Goal: Task Accomplishment & Management: Manage account settings

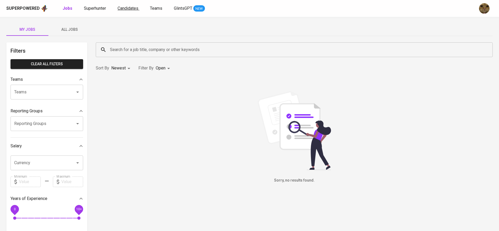
click at [132, 7] on span "Candidates" at bounding box center [128, 8] width 21 height 5
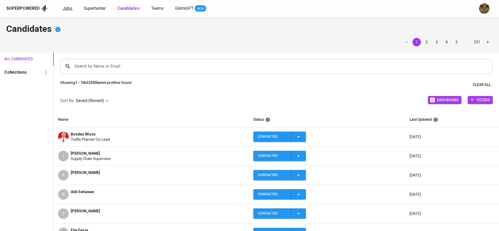
click at [72, 7] on link "Jobs" at bounding box center [68, 8] width 11 height 7
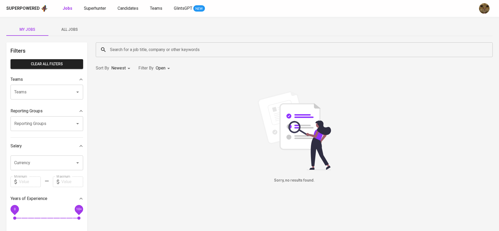
click at [58, 36] on div "My Jobs All Jobs Filters Clear All filters Teams Teams Teams Reporting Groups R…" at bounding box center [249, 181] width 499 height 328
click at [70, 30] on span "All Jobs" at bounding box center [70, 29] width 36 height 7
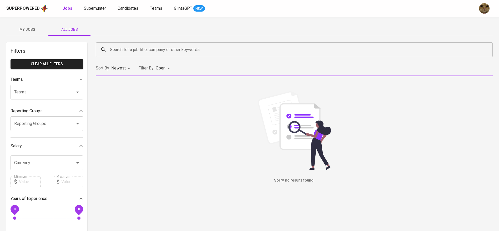
click at [125, 51] on input "Search for a job title, company or other keywords" at bounding box center [296, 50] width 374 height 10
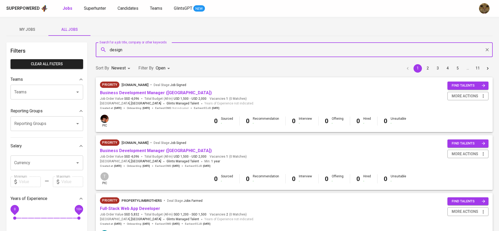
type input "design"
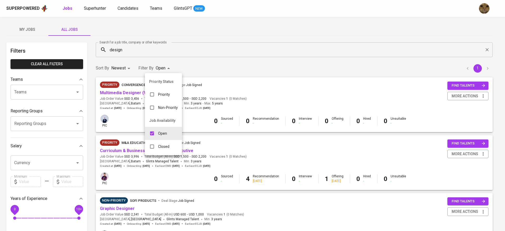
click at [167, 71] on body "Superpowered Jobs Superhunter Candidates Teams GlintsGPT NEW My Jobs All Jobs F…" at bounding box center [252, 179] width 505 height 359
click at [156, 144] on input "checkbox" at bounding box center [152, 146] width 10 height 10
checkbox input "true"
type input "OPEN,CLOSE"
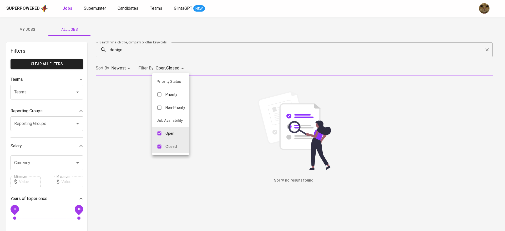
click at [221, 62] on div at bounding box center [252, 115] width 505 height 231
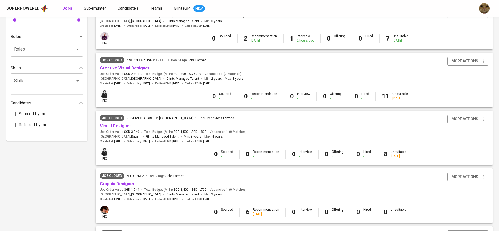
scroll to position [197, 0]
click at [121, 68] on link "Creative Visual Designer" at bounding box center [125, 69] width 50 height 5
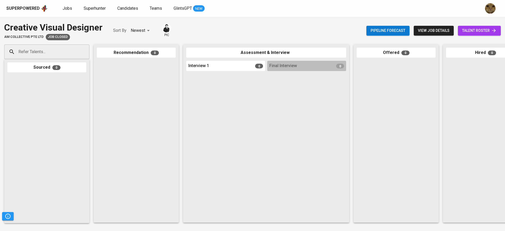
scroll to position [0, 121]
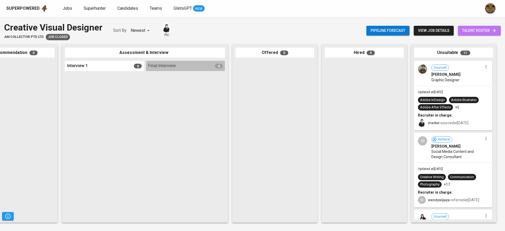
click at [482, 31] on span "talent roster" at bounding box center [479, 30] width 34 height 7
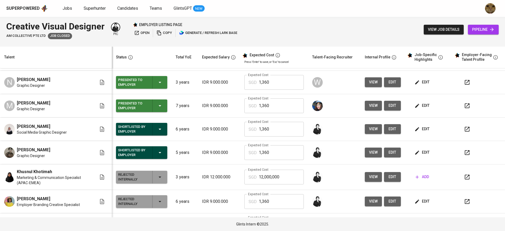
scroll to position [183, 0]
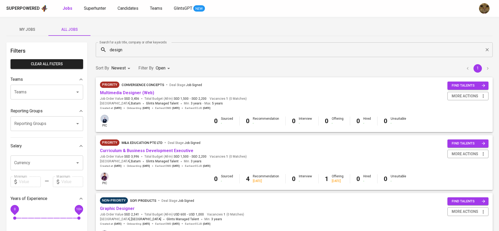
type input "OPEN,CLOSE"
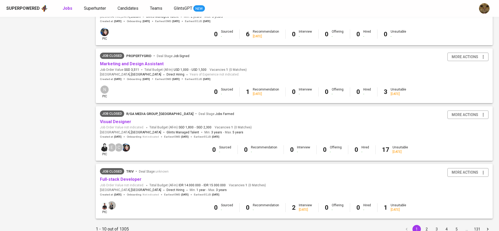
scroll to position [458, 0]
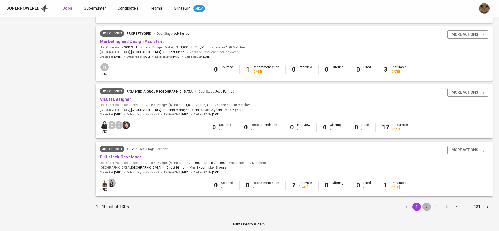
click at [427, 210] on button "2" at bounding box center [426, 206] width 8 height 8
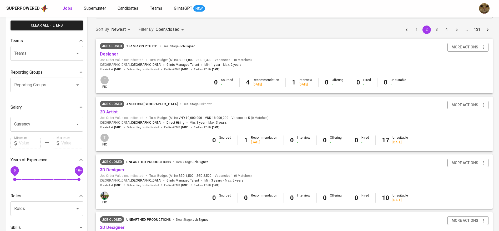
scroll to position [40, 0]
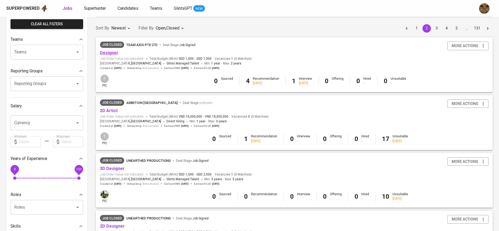
click at [112, 50] on link "Designer" at bounding box center [109, 52] width 18 height 5
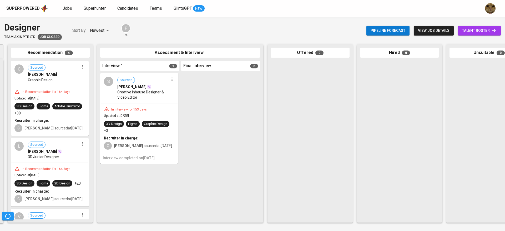
scroll to position [0, 87]
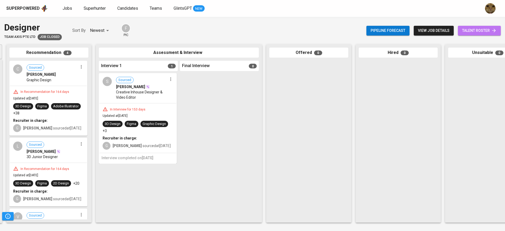
click at [474, 33] on span "talent roster" at bounding box center [479, 30] width 34 height 7
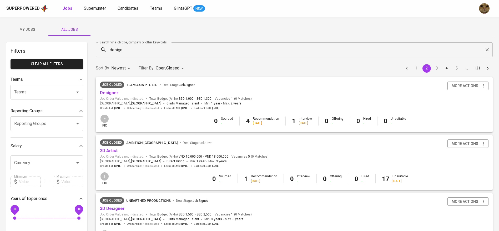
click at [145, 53] on input "design" at bounding box center [296, 50] width 374 height 10
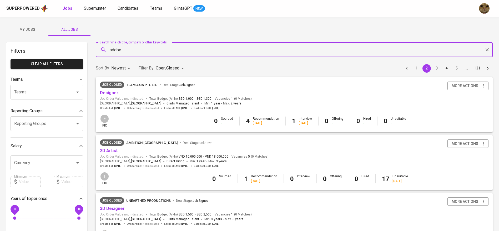
type input "adobe"
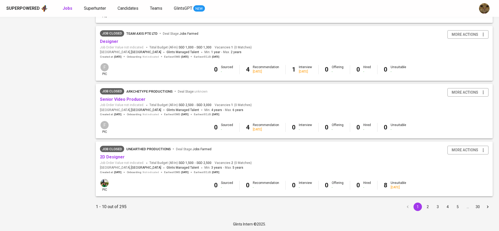
scroll to position [458, 0]
click at [427, 205] on button "2" at bounding box center [427, 206] width 8 height 8
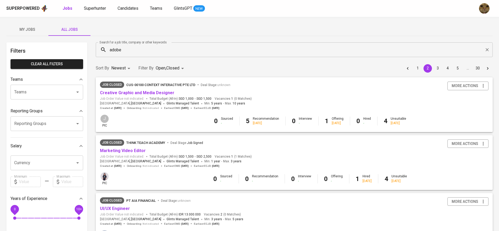
scroll to position [29, 0]
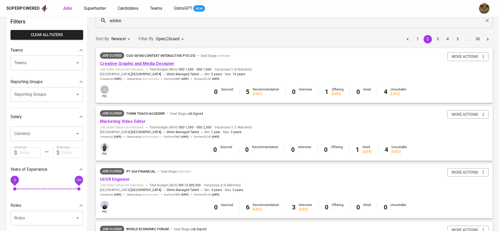
click at [163, 63] on link "Creative Graphic and Media Designer" at bounding box center [137, 63] width 74 height 5
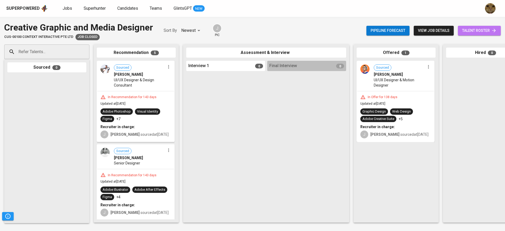
click at [475, 31] on span "talent roster" at bounding box center [479, 30] width 34 height 7
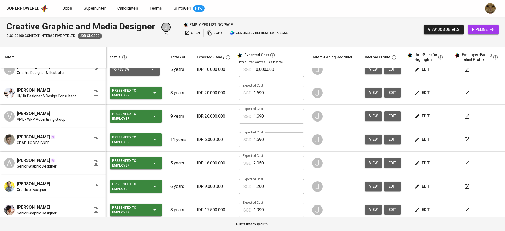
scroll to position [49, 0]
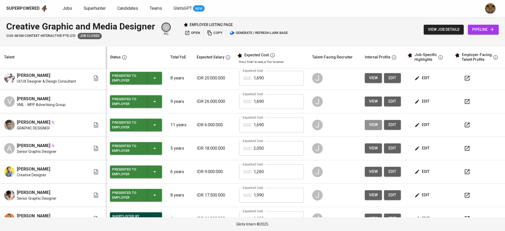
click at [365, 125] on button "view" at bounding box center [373, 125] width 17 height 10
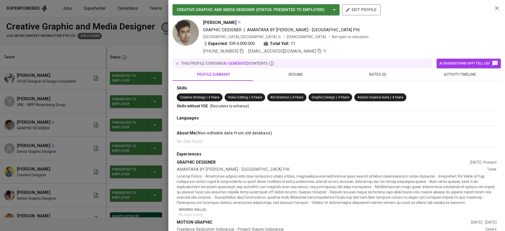
scroll to position [85, 0]
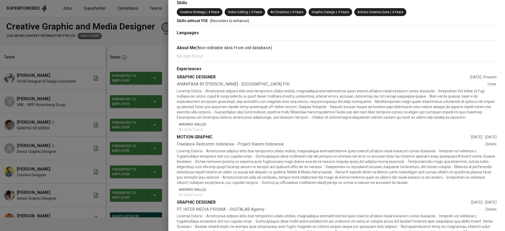
click at [104, 165] on div at bounding box center [252, 115] width 505 height 231
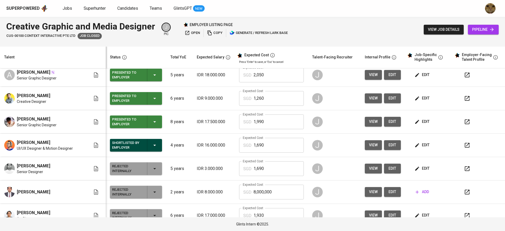
scroll to position [122, 0]
click at [369, 97] on span "view" at bounding box center [373, 98] width 9 height 7
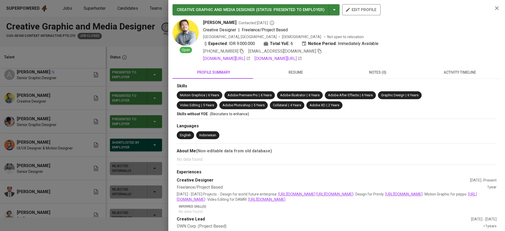
click at [290, 71] on span "resume" at bounding box center [296, 72] width 76 height 7
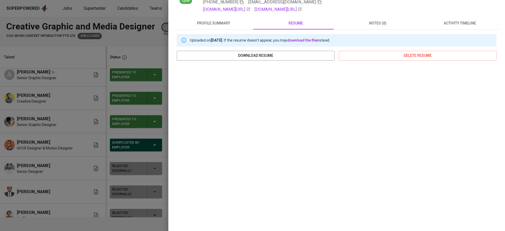
scroll to position [0, 0]
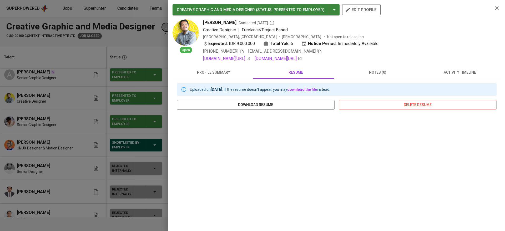
click at [217, 68] on button "profile summary" at bounding box center [213, 72] width 82 height 13
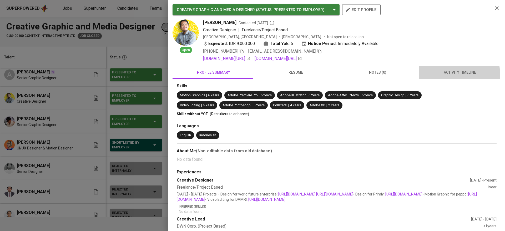
click at [447, 74] on span "activity timeline" at bounding box center [460, 72] width 76 height 7
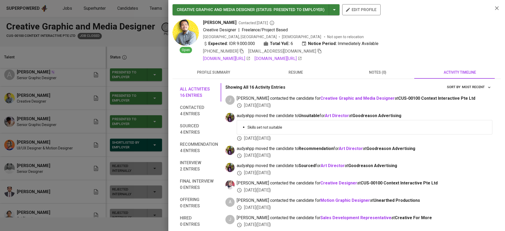
click at [185, 142] on span "Recommendation 4 entries" at bounding box center [199, 147] width 38 height 13
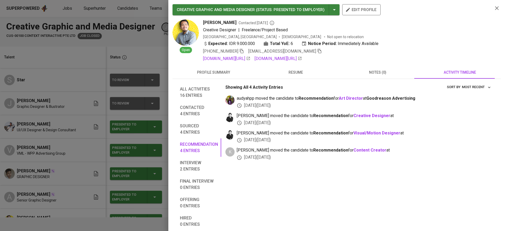
scroll to position [122, 0]
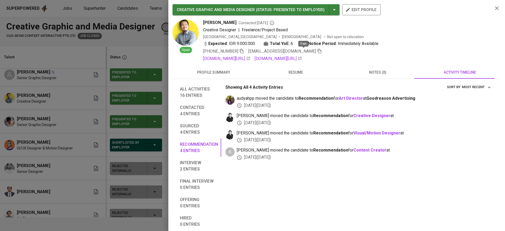
click at [318, 51] on icon "button" at bounding box center [320, 51] width 4 height 4
click at [144, 68] on div at bounding box center [252, 115] width 505 height 231
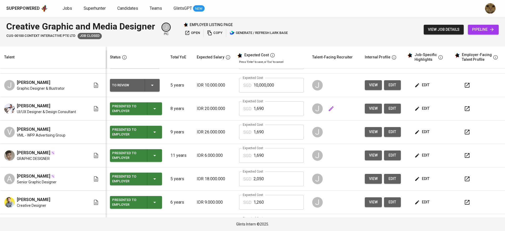
scroll to position [0, 0]
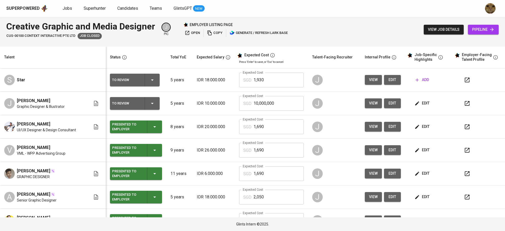
click at [369, 104] on span "view" at bounding box center [373, 103] width 9 height 7
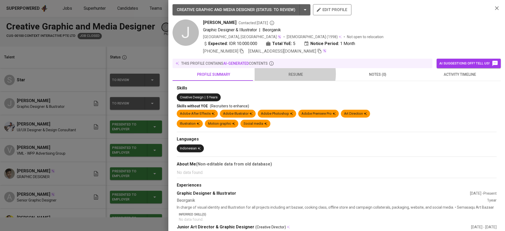
click at [291, 74] on span "resume" at bounding box center [296, 74] width 76 height 7
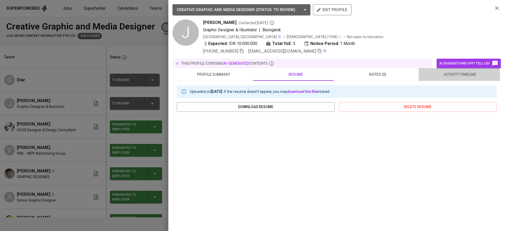
click at [448, 75] on span "activity timeline" at bounding box center [460, 74] width 76 height 7
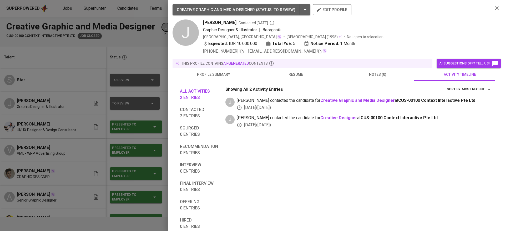
click at [282, 75] on span "resume" at bounding box center [296, 74] width 76 height 7
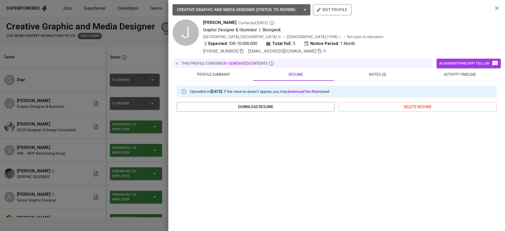
click at [202, 76] on span "profile summary" at bounding box center [214, 74] width 76 height 7
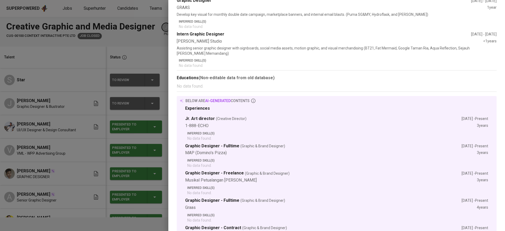
scroll to position [352, 0]
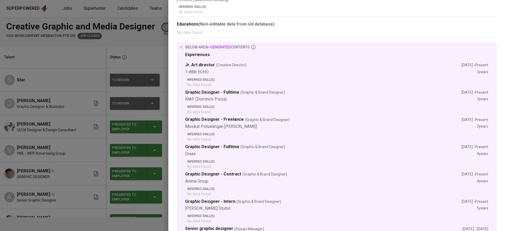
click at [51, 107] on div at bounding box center [252, 115] width 505 height 231
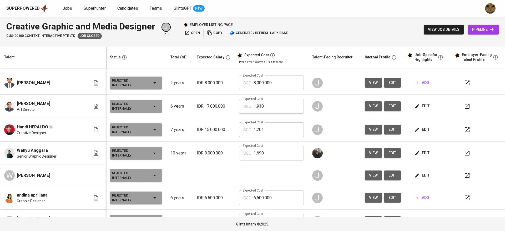
scroll to position [232, 0]
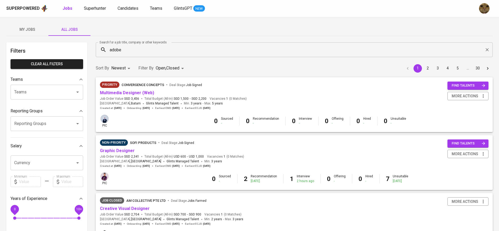
click at [136, 53] on input "adobe" at bounding box center [296, 50] width 374 height 10
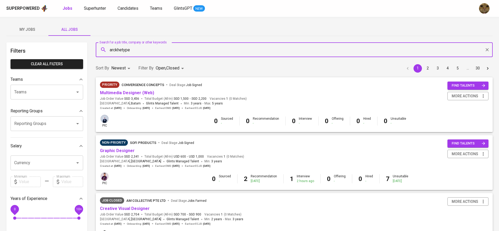
type input "arckhetype"
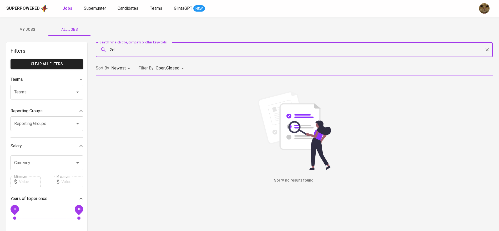
type input "2d"
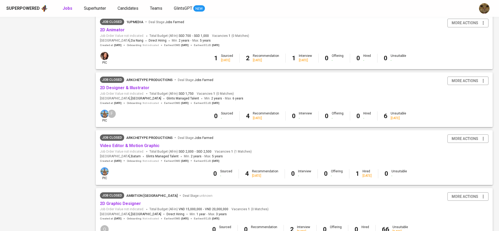
scroll to position [354, 0]
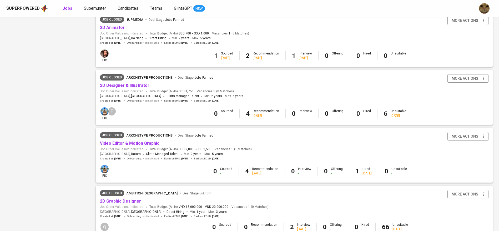
click at [125, 85] on link "2D Designer & Illustrator" at bounding box center [124, 85] width 49 height 5
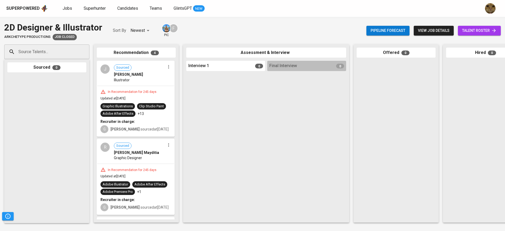
scroll to position [0, 121]
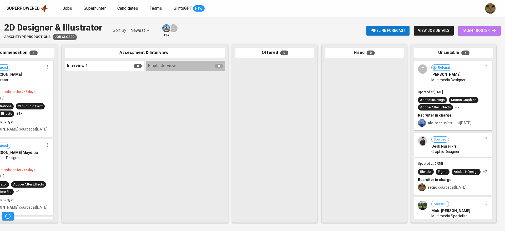
click at [481, 34] on span "talent roster" at bounding box center [479, 30] width 34 height 7
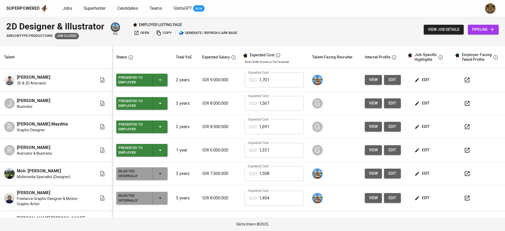
click at [370, 79] on span "view" at bounding box center [373, 80] width 9 height 7
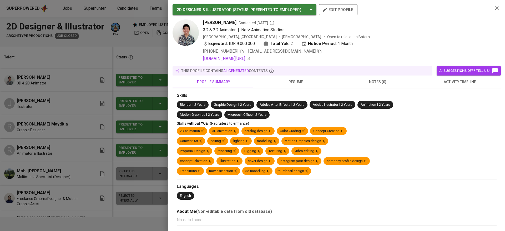
click at [287, 80] on span "resume" at bounding box center [296, 82] width 76 height 7
click at [293, 82] on span "resume" at bounding box center [296, 82] width 76 height 7
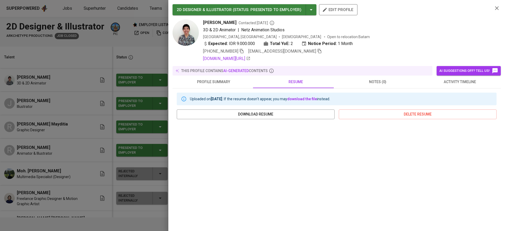
scroll to position [59, 0]
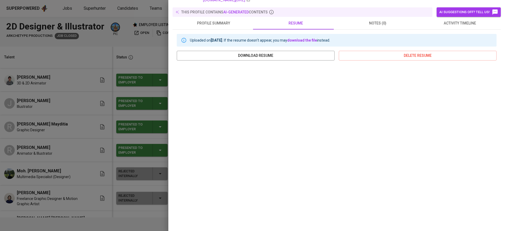
click at [93, 118] on div at bounding box center [252, 115] width 505 height 231
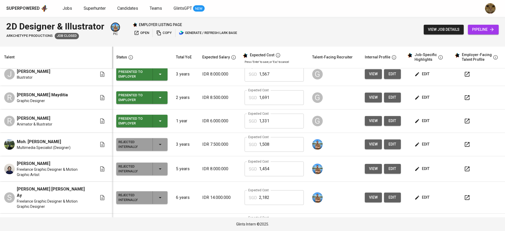
scroll to position [32, 0]
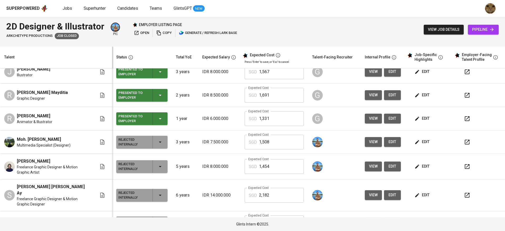
click at [369, 140] on span "view" at bounding box center [373, 142] width 9 height 7
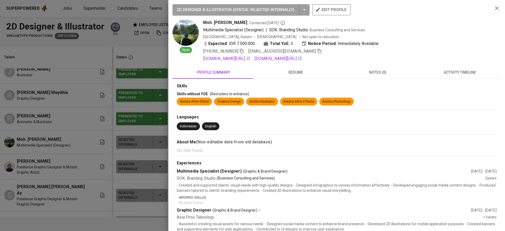
click at [291, 79] on button "resume" at bounding box center [296, 72] width 82 height 13
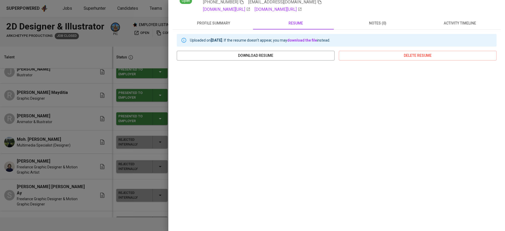
scroll to position [0, 0]
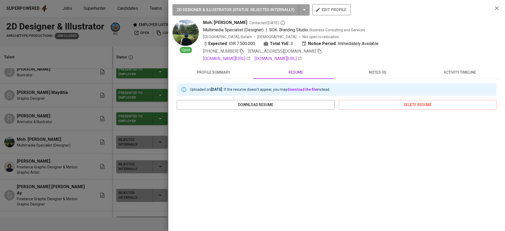
click at [30, 149] on div at bounding box center [252, 115] width 505 height 231
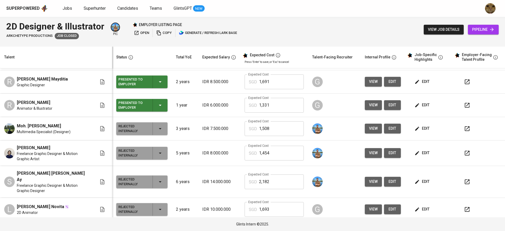
scroll to position [51, 0]
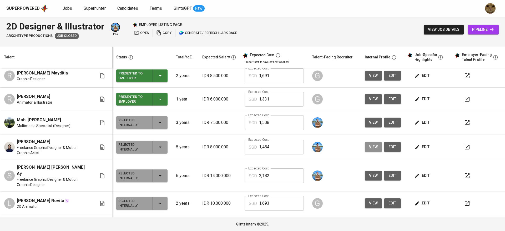
click at [369, 149] on span "view" at bounding box center [373, 147] width 9 height 7
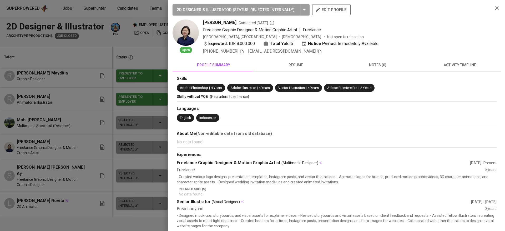
click at [284, 65] on span "resume" at bounding box center [296, 65] width 76 height 7
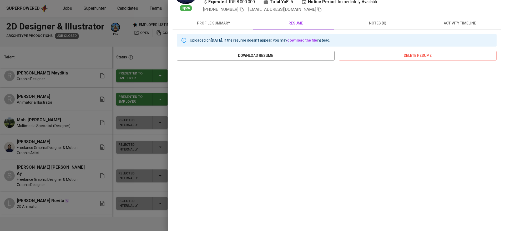
scroll to position [0, 0]
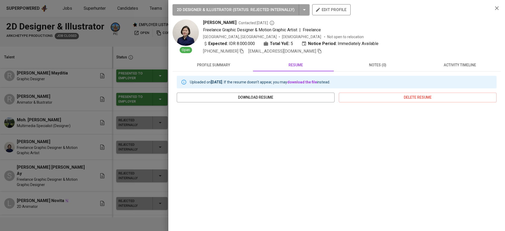
click at [80, 124] on div at bounding box center [252, 115] width 505 height 231
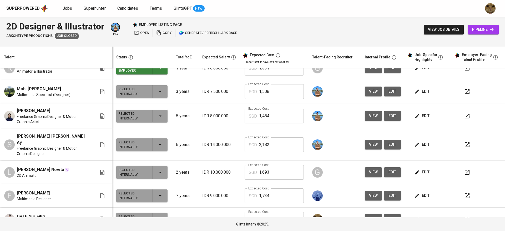
scroll to position [90, 0]
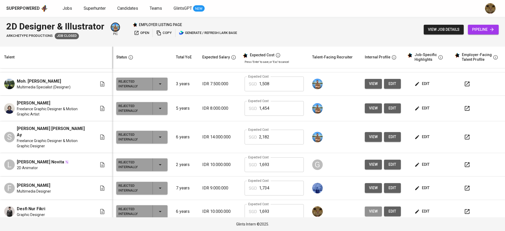
click at [365, 206] on button "view" at bounding box center [373, 211] width 17 height 10
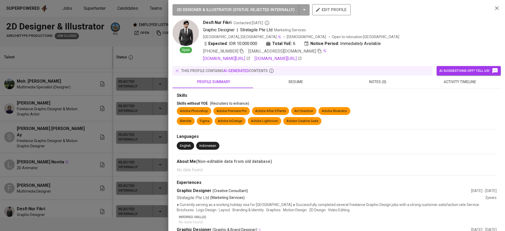
click at [294, 83] on span "resume" at bounding box center [296, 82] width 76 height 7
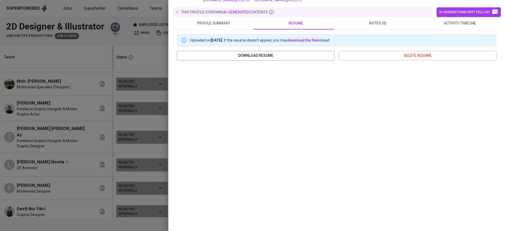
scroll to position [0, 0]
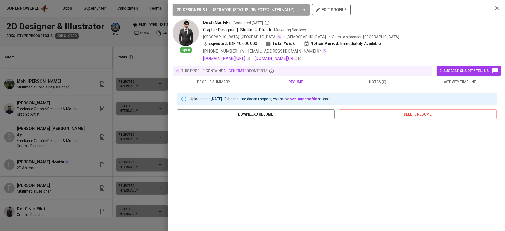
click at [95, 140] on div at bounding box center [252, 115] width 505 height 231
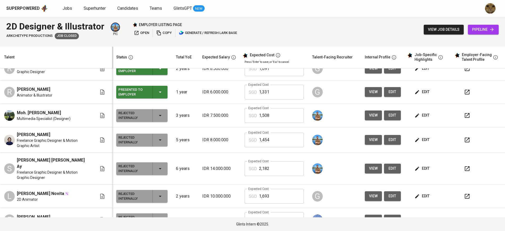
scroll to position [57, 0]
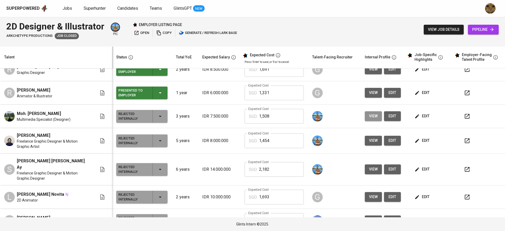
click at [369, 114] on span "view" at bounding box center [373, 116] width 9 height 7
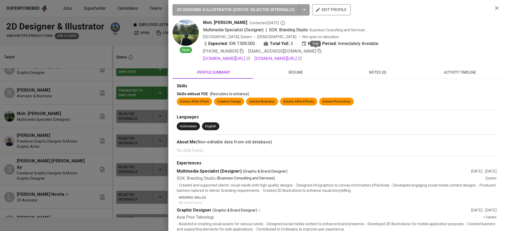
click at [317, 51] on icon "button" at bounding box center [319, 51] width 5 height 5
click at [102, 117] on div at bounding box center [252, 115] width 505 height 231
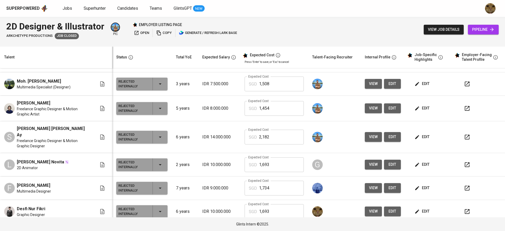
scroll to position [0, 0]
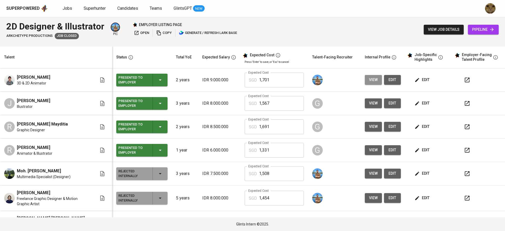
click at [367, 84] on button "view" at bounding box center [373, 80] width 17 height 10
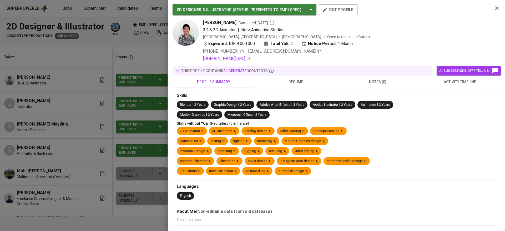
click at [70, 121] on div at bounding box center [252, 115] width 505 height 231
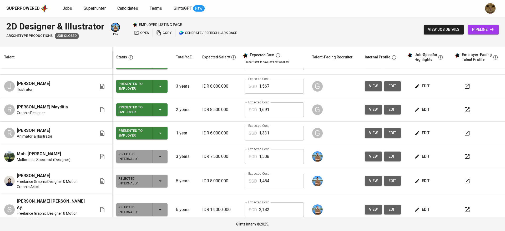
scroll to position [17, 0]
click at [372, 110] on button "view" at bounding box center [373, 109] width 17 height 10
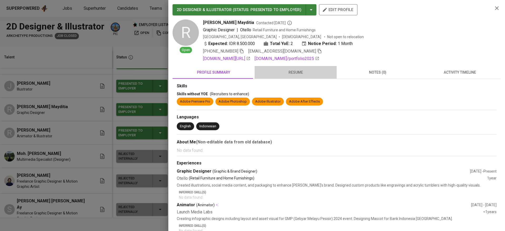
click at [295, 75] on span "resume" at bounding box center [296, 72] width 76 height 7
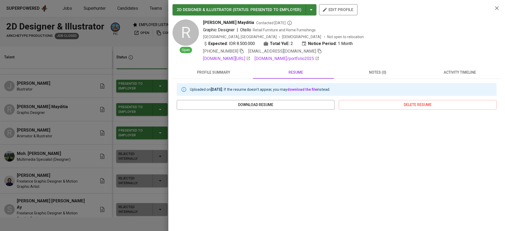
scroll to position [49, 0]
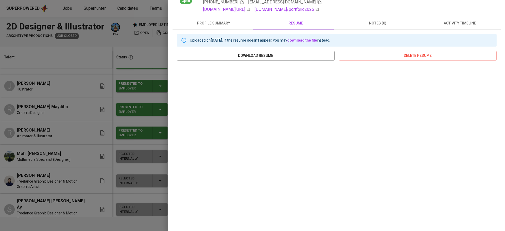
click at [110, 164] on div at bounding box center [252, 115] width 505 height 231
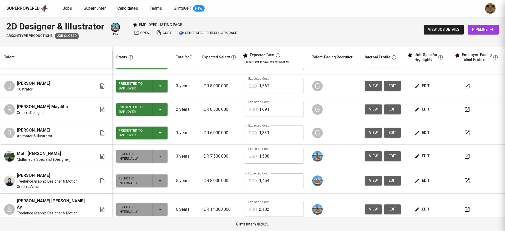
scroll to position [0, 0]
click at [370, 113] on button "view" at bounding box center [373, 109] width 17 height 10
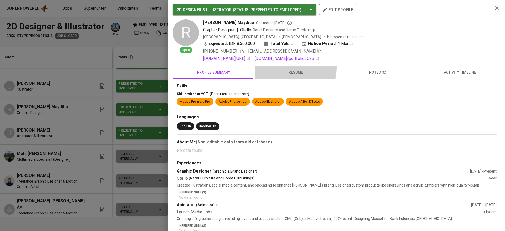
click at [291, 68] on button "resume" at bounding box center [296, 72] width 82 height 13
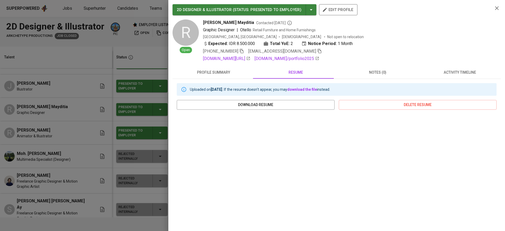
scroll to position [49, 0]
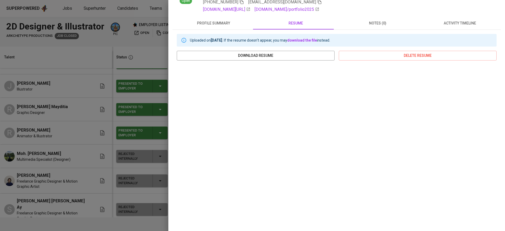
click at [73, 150] on div at bounding box center [252, 115] width 505 height 231
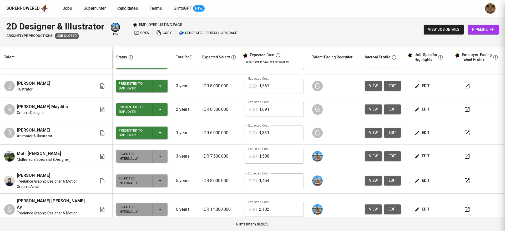
scroll to position [0, 0]
click at [365, 131] on button "view" at bounding box center [373, 133] width 17 height 10
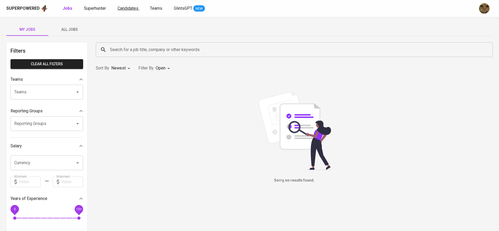
click at [126, 8] on span "Candidates" at bounding box center [128, 8] width 21 height 5
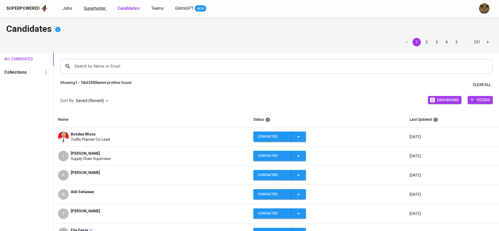
click at [103, 11] on link "Superhunter" at bounding box center [95, 8] width 23 height 7
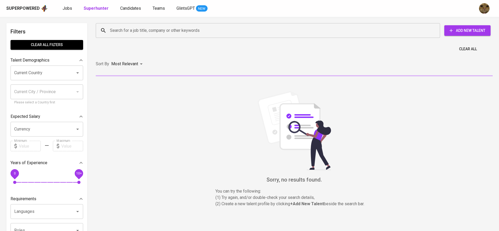
click at [132, 28] on input "Search for a job title, company or other keywords" at bounding box center [269, 31] width 321 height 10
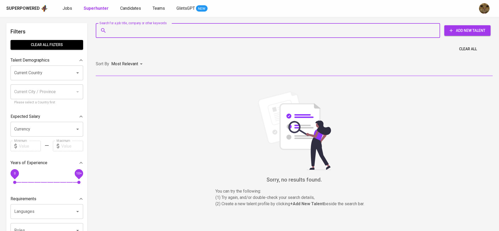
paste input "[EMAIL_ADDRESS][DOMAIN_NAME]"
type input "[EMAIL_ADDRESS][DOMAIN_NAME]"
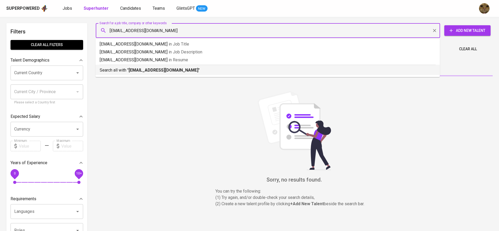
click at [124, 67] on p "Search all with " khevinreinal20@gmail.com "" at bounding box center [268, 70] width 336 height 6
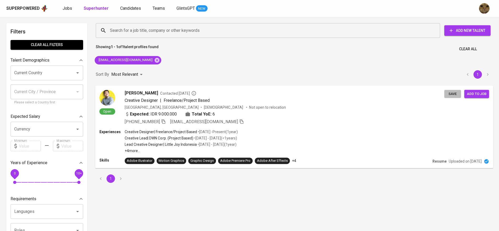
click at [452, 97] on button "Save" at bounding box center [452, 94] width 17 height 8
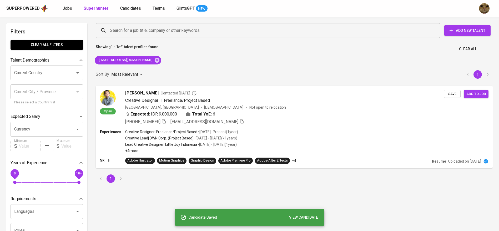
click at [120, 6] on span "Candidates" at bounding box center [130, 8] width 21 height 5
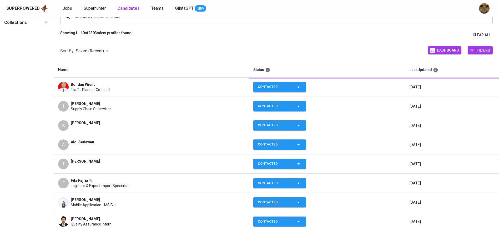
scroll to position [53, 0]
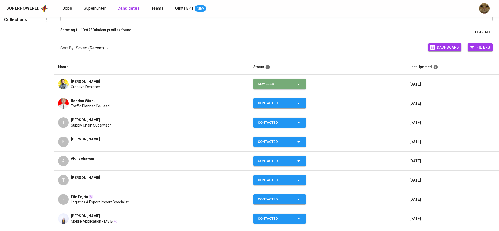
click at [298, 84] on icon "button" at bounding box center [298, 84] width 6 height 6
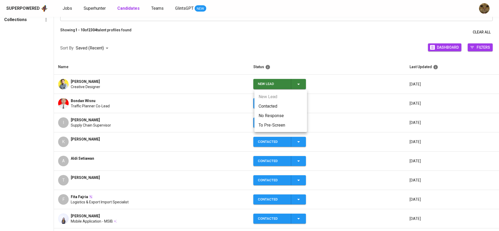
click at [278, 103] on li "Contacted" at bounding box center [280, 105] width 53 height 9
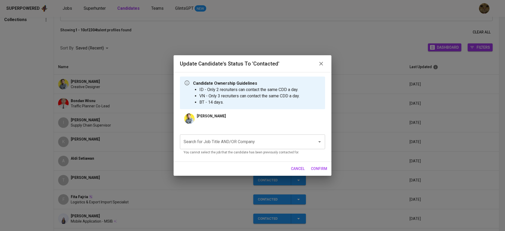
click at [196, 136] on div "Search for Job Title AND/OR Company" at bounding box center [252, 141] width 145 height 15
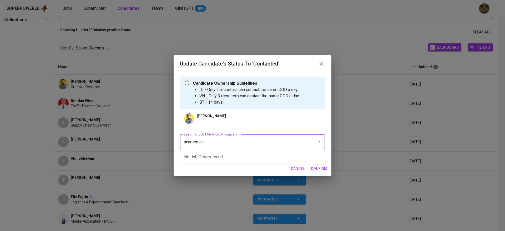
type input "academia"
type input "d"
type input "fwd"
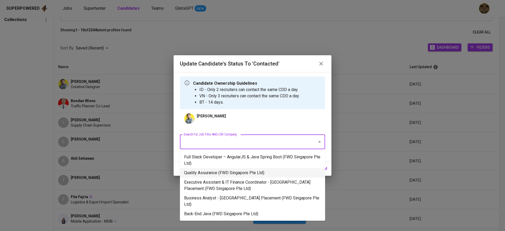
click at [227, 173] on li "Quality Assurance (FWD Singapore Pte Ltd)" at bounding box center [252, 172] width 145 height 9
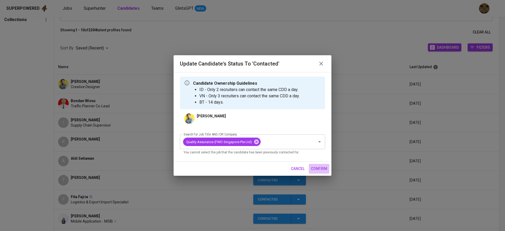
click at [317, 167] on span "confirm" at bounding box center [319, 168] width 16 height 7
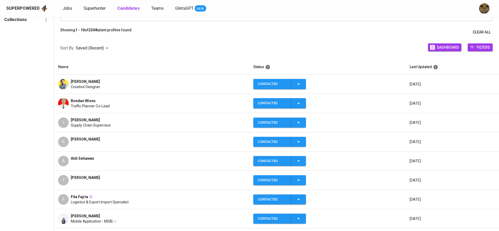
scroll to position [0, 0]
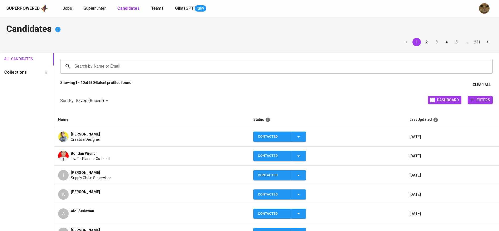
click at [98, 9] on span "Superhunter" at bounding box center [95, 8] width 22 height 5
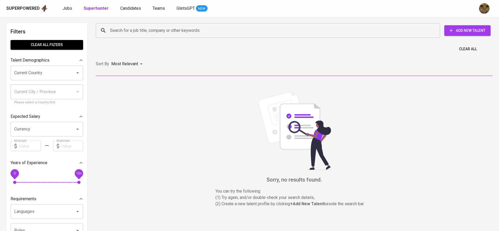
click at [133, 25] on div "Search for a job title, company or other keywords" at bounding box center [268, 30] width 344 height 15
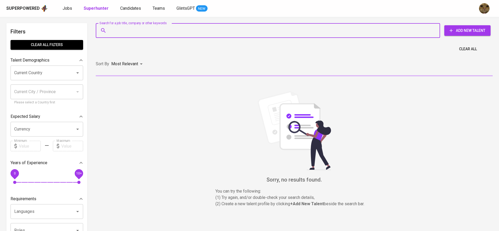
paste input "[EMAIL_ADDRESS][DOMAIN_NAME]"
type input "[EMAIL_ADDRESS][DOMAIN_NAME]"
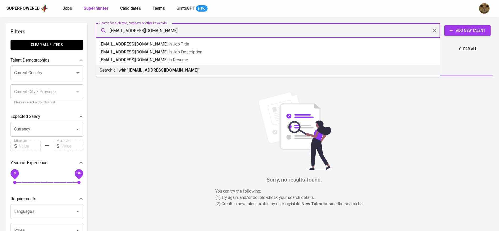
click at [118, 70] on p "Search all with " mohzainabdulmazjid@gmail.com "" at bounding box center [268, 70] width 336 height 6
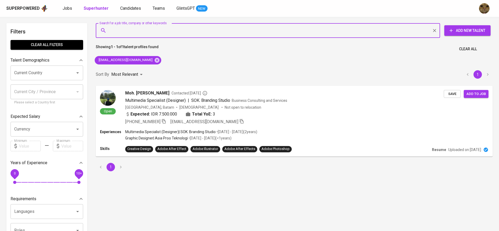
scroll to position [43, 0]
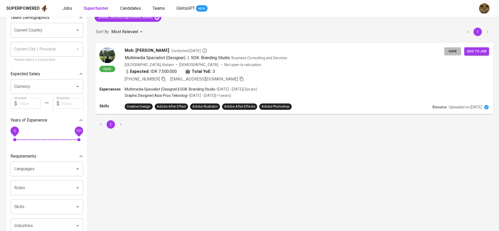
click at [450, 50] on span "Save" at bounding box center [453, 51] width 12 height 6
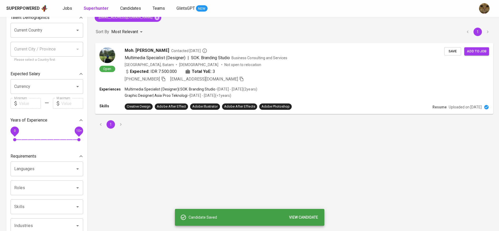
scroll to position [0, 0]
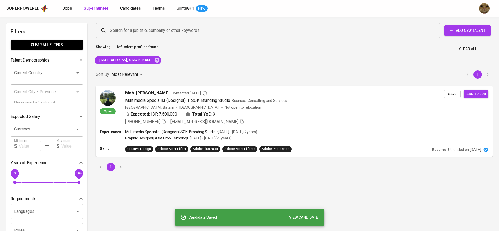
click at [123, 9] on span "Candidates" at bounding box center [130, 8] width 21 height 5
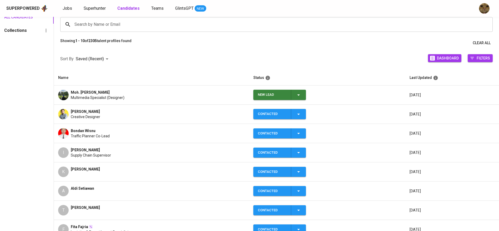
scroll to position [68, 0]
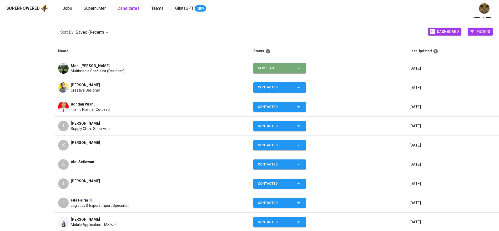
click at [299, 66] on icon "button" at bounding box center [298, 68] width 6 height 6
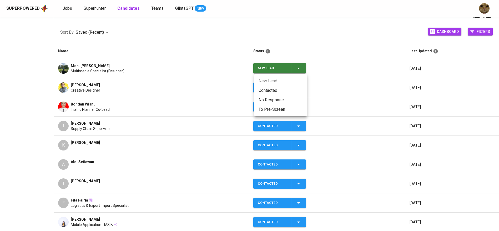
click at [272, 89] on li "Contacted" at bounding box center [280, 90] width 53 height 9
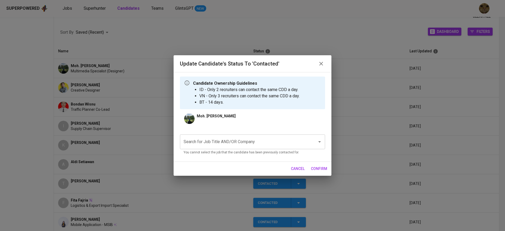
click at [192, 149] on div "Search for Job Title AND/OR Company Search for Job Title AND/OR Company You can…" at bounding box center [252, 144] width 145 height 21
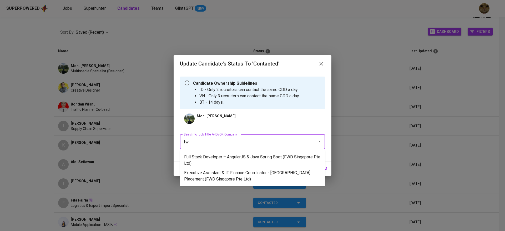
type input "fwd"
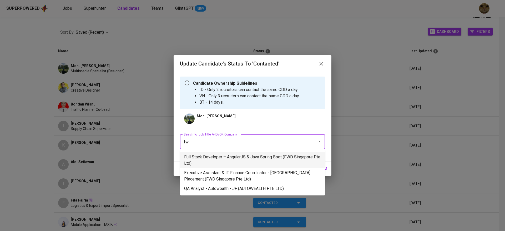
type input "f"
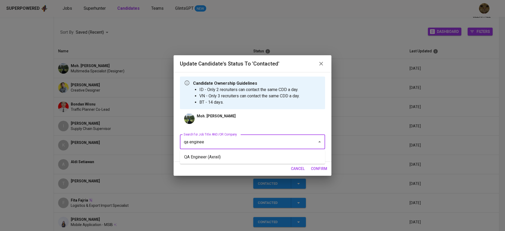
type input "qa engineer"
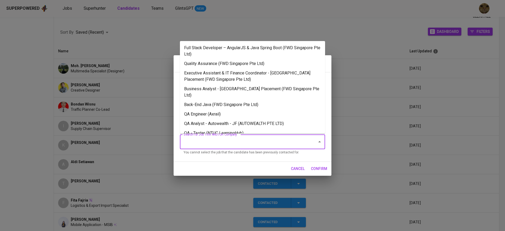
type input "D"
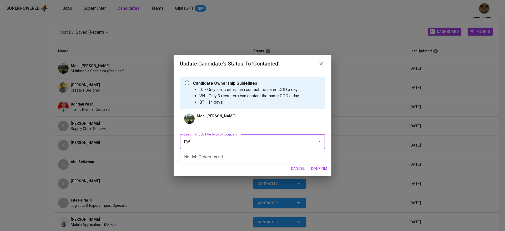
type input "F"
type input "FWDA"
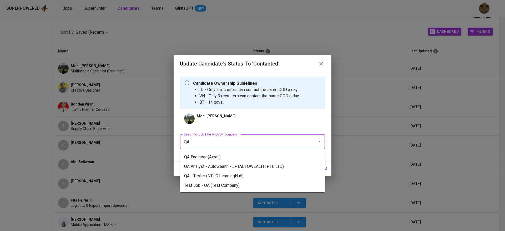
type input "Q"
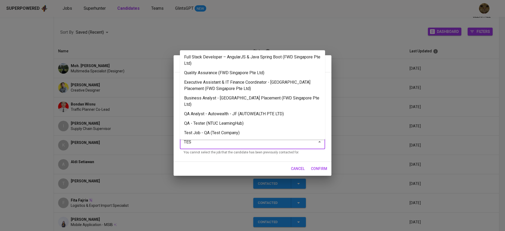
type input "TEST"
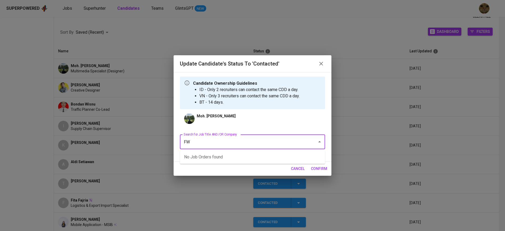
type input "FWD"
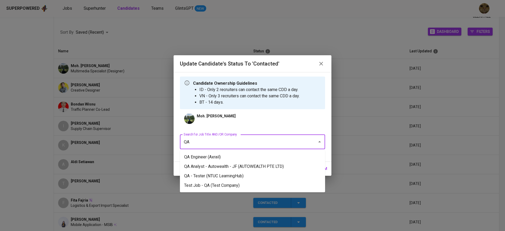
type input "Q"
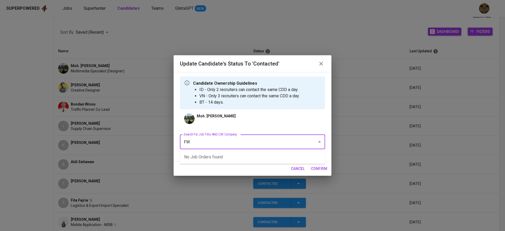
type input "FWD"
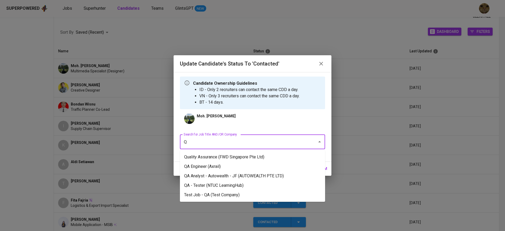
click at [216, 152] on ul "Quality Assurance (FWD Singapore Pte Ltd) QA Engineer (Axrail) QA Analyst - Aut…" at bounding box center [252, 176] width 145 height 52
click at [211, 153] on li "Quality Assurance (FWD Singapore Pte Ltd)" at bounding box center [252, 156] width 145 height 9
type input "Q"
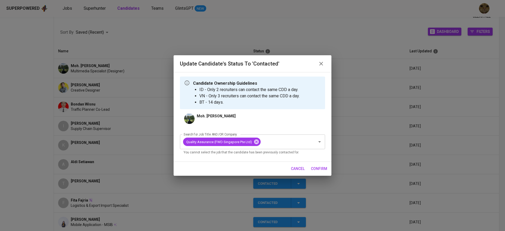
click at [315, 170] on span "confirm" at bounding box center [319, 168] width 16 height 7
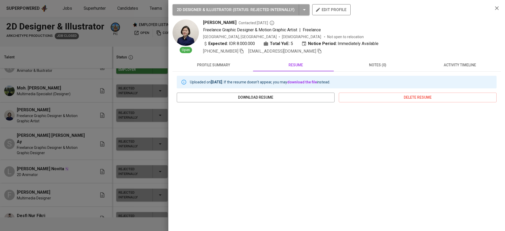
scroll to position [42, 0]
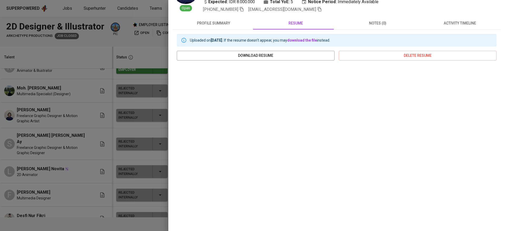
click at [106, 151] on div at bounding box center [252, 115] width 505 height 231
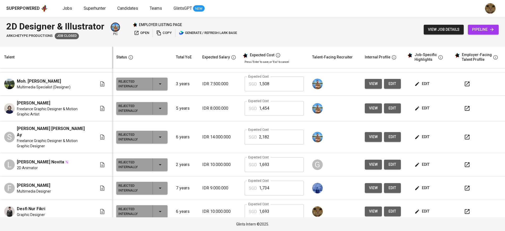
scroll to position [0, 0]
